Goal: Information Seeking & Learning: Learn about a topic

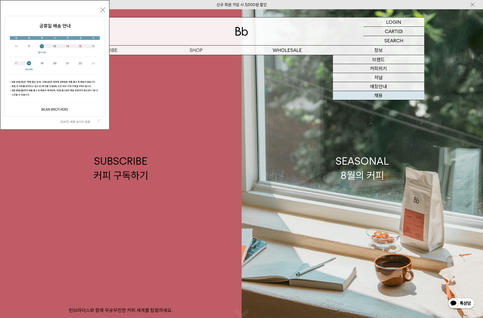
click at [380, 96] on link "채용" at bounding box center [378, 95] width 91 height 9
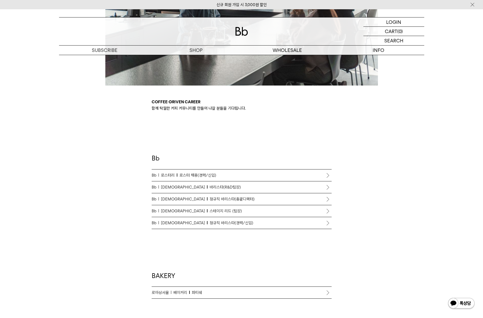
scroll to position [212, 0]
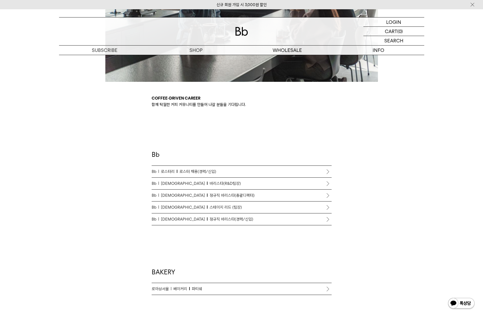
click at [210, 182] on span "바리스타(R&D팀장)" at bounding box center [225, 183] width 31 height 6
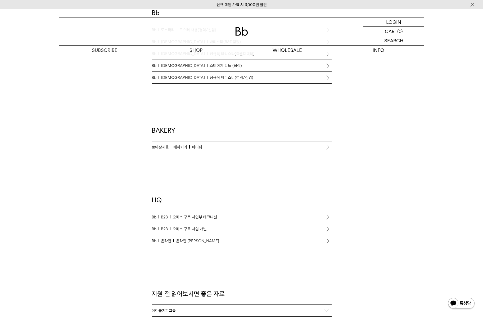
scroll to position [371, 0]
